Goal: Transaction & Acquisition: Purchase product/service

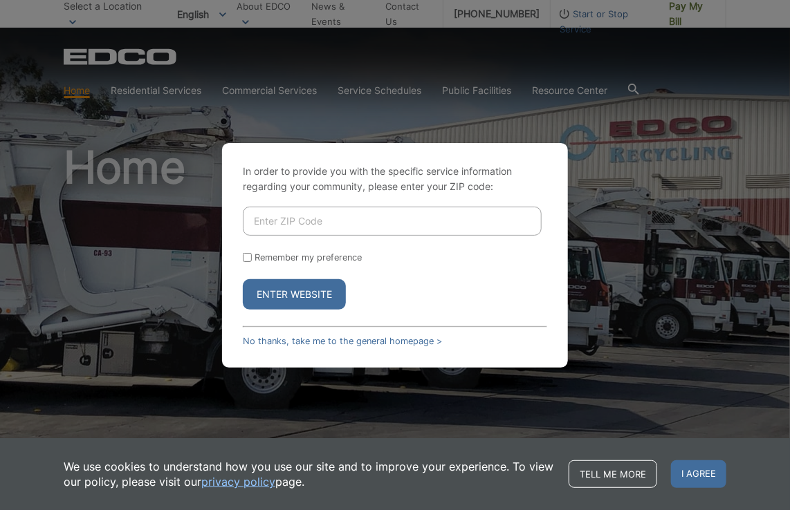
click at [691, 242] on div "In order to provide you with the specific service information regarding your co…" at bounding box center [395, 255] width 790 height 510
click at [277, 219] on input "Enter ZIP Code" at bounding box center [392, 221] width 299 height 29
type input "92024"
click at [242, 257] on div "In order to provide you with the specific service information regarding your co…" at bounding box center [395, 255] width 346 height 225
click at [246, 259] on input "Remember my preference" at bounding box center [247, 257] width 9 height 9
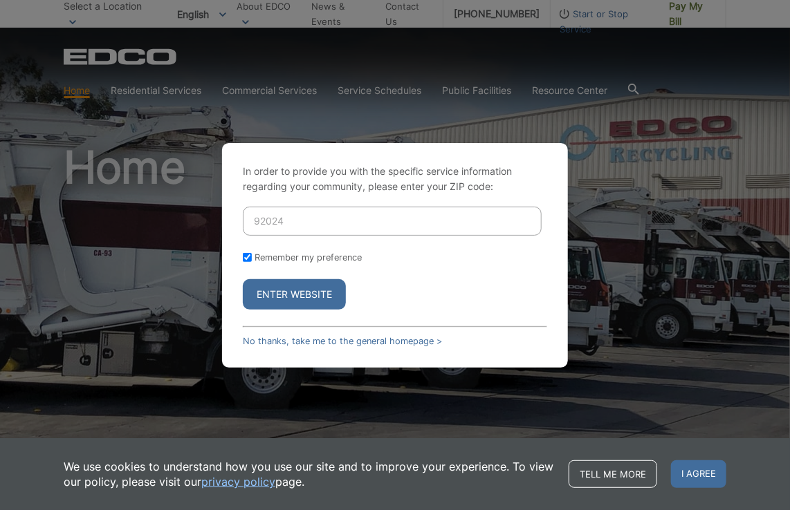
checkbox input "true"
click at [287, 297] on button "Enter Website" at bounding box center [294, 294] width 103 height 30
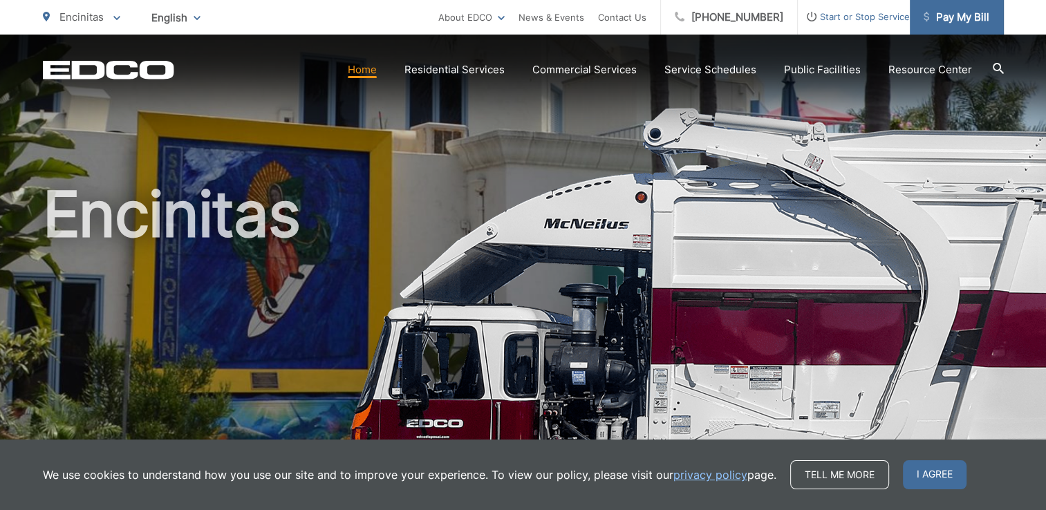
click at [779, 17] on span "Pay My Bill" at bounding box center [957, 17] width 66 height 17
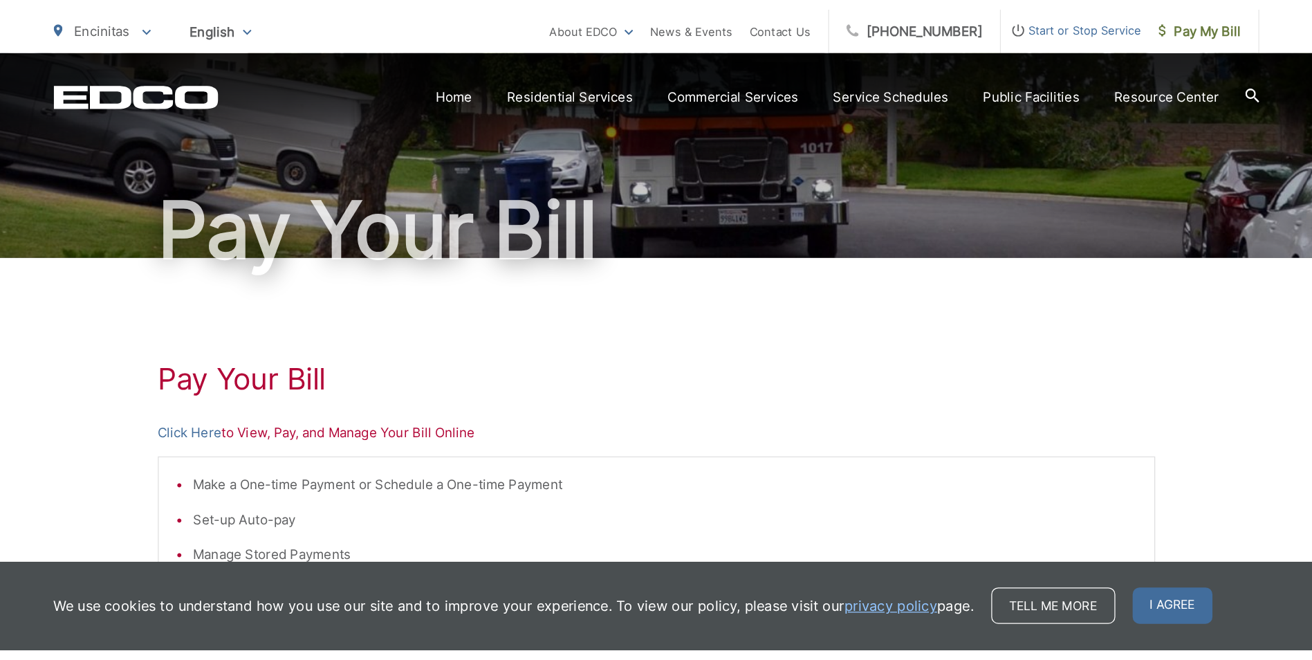
scroll to position [138, 0]
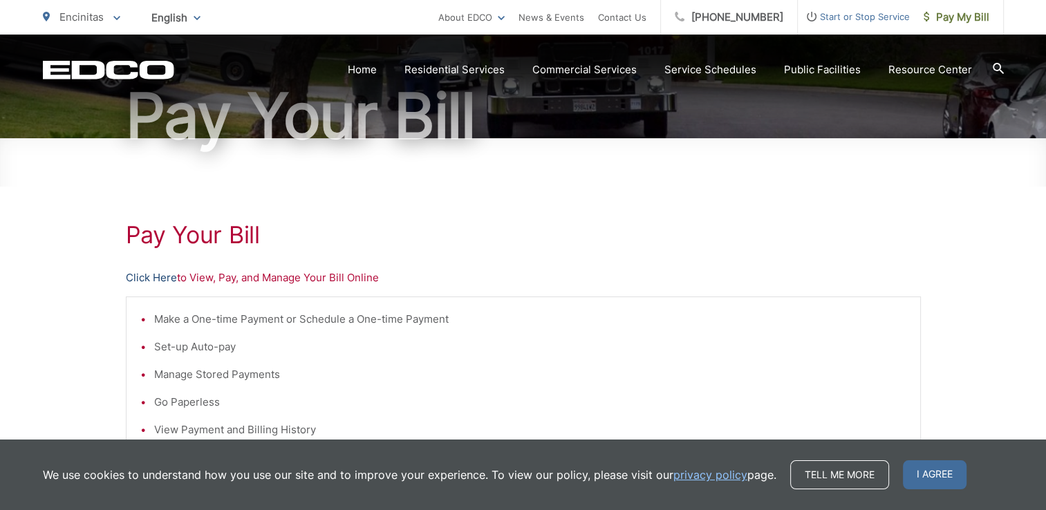
click at [154, 279] on link "Click Here" at bounding box center [151, 278] width 51 height 17
